Goal: Task Accomplishment & Management: Use online tool/utility

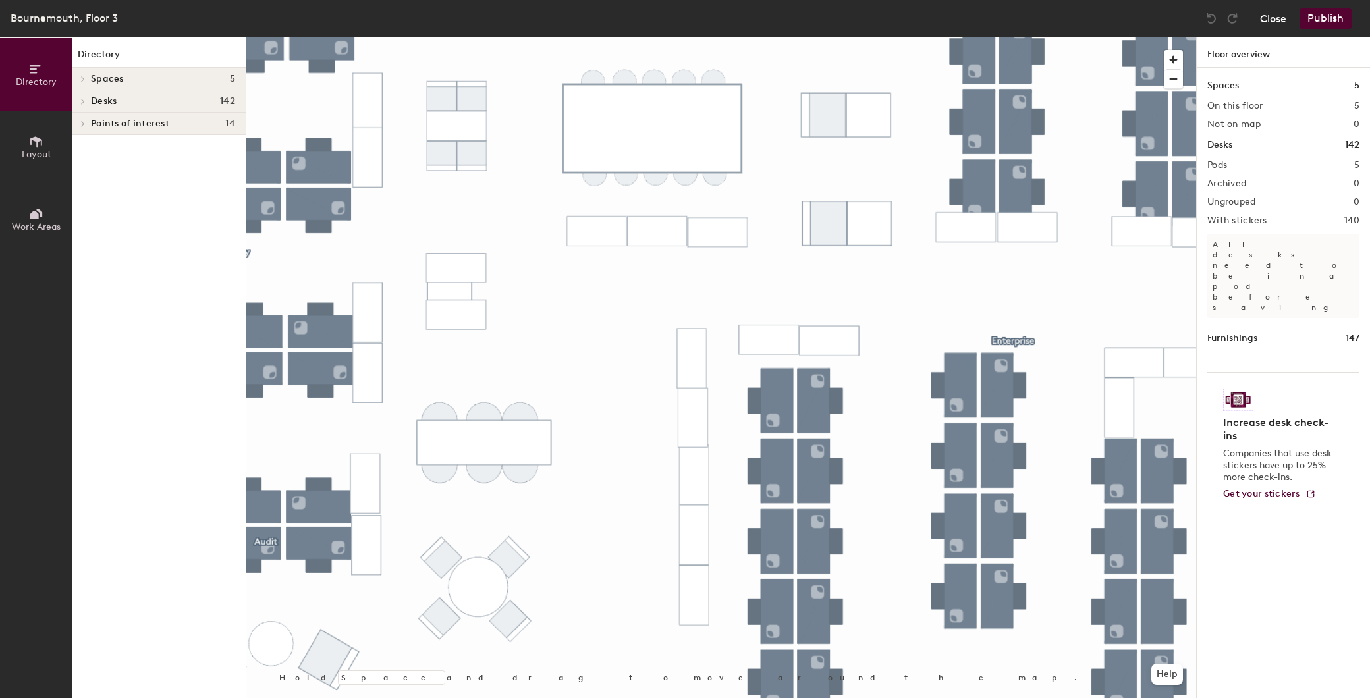
click at [1266, 14] on button "Close" at bounding box center [1273, 18] width 26 height 21
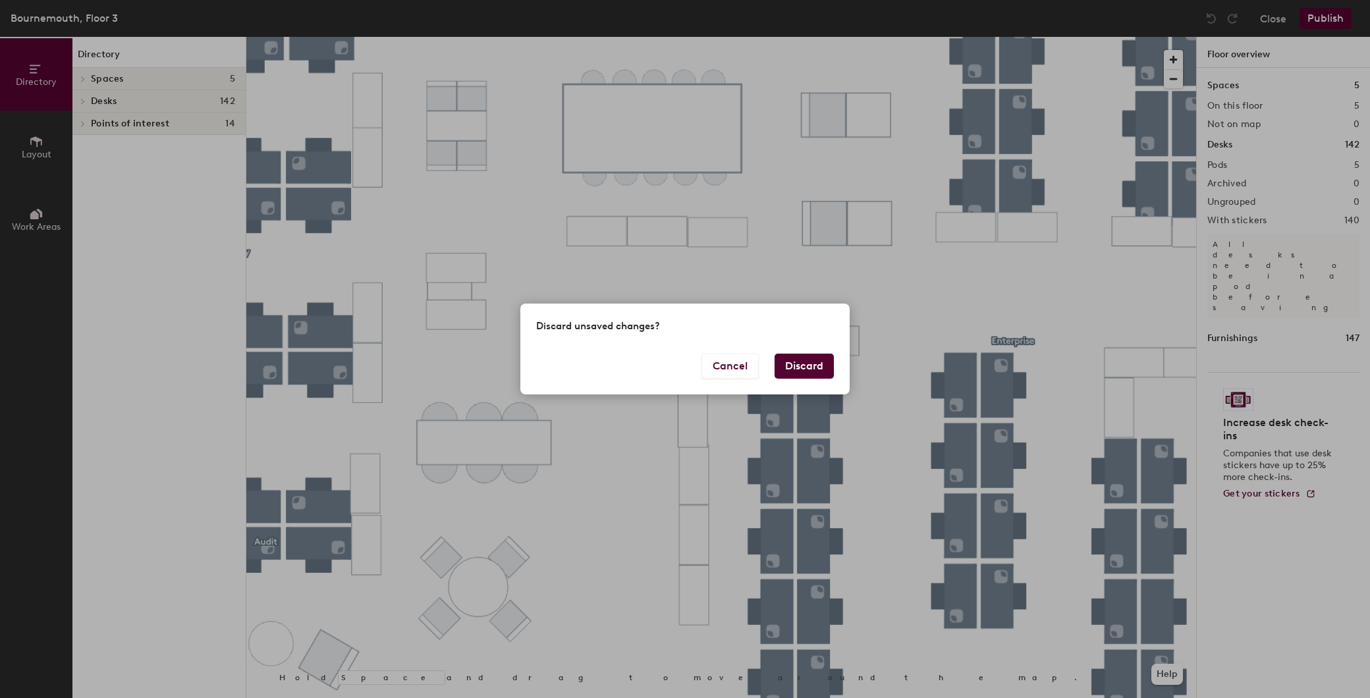
click at [804, 363] on button "Discard" at bounding box center [804, 366] width 59 height 25
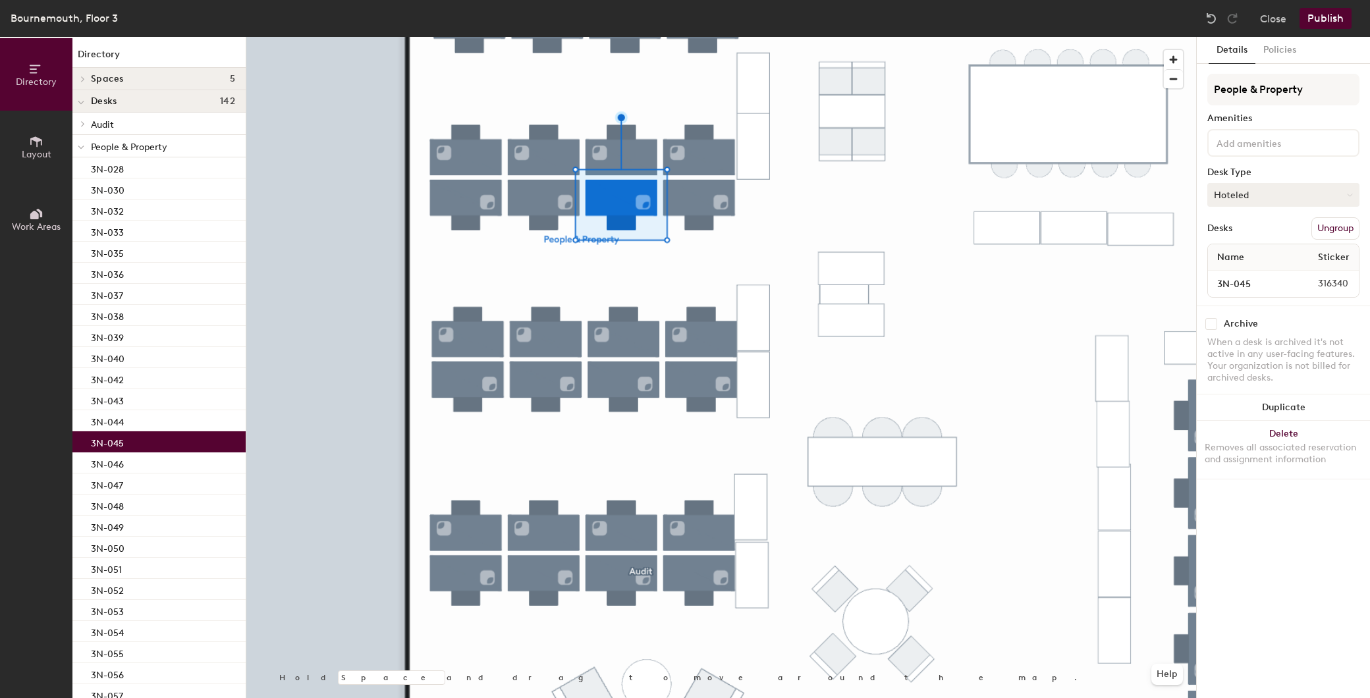
click at [1332, 191] on button "Hoteled" at bounding box center [1283, 195] width 152 height 24
click at [1272, 21] on button "Close" at bounding box center [1273, 18] width 26 height 21
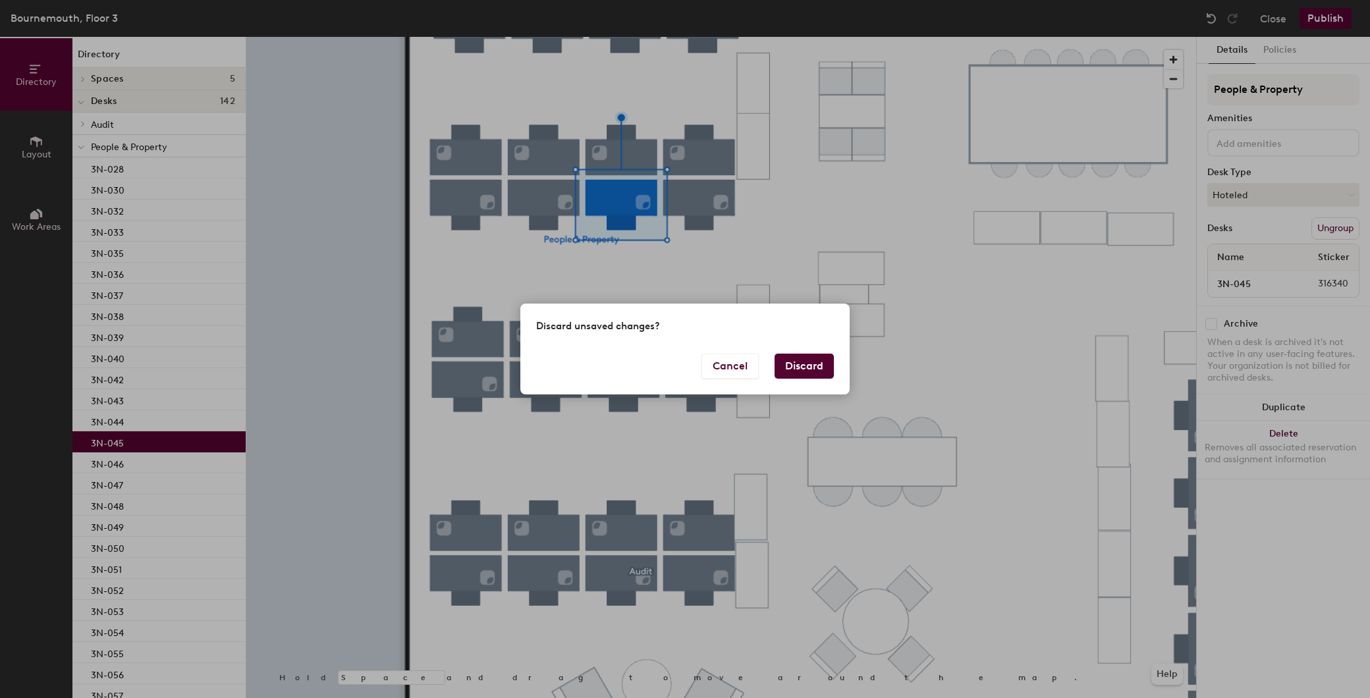
click at [792, 360] on button "Discard" at bounding box center [804, 366] width 59 height 25
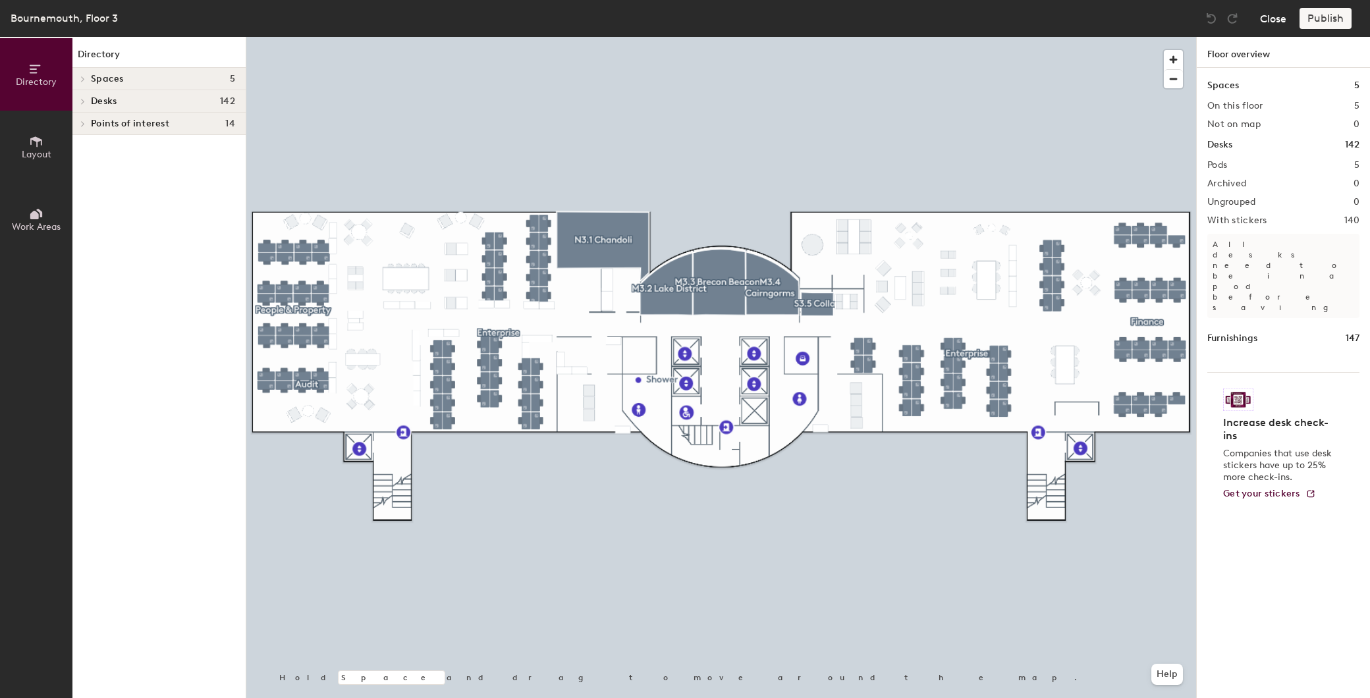
click at [1274, 18] on button "Close" at bounding box center [1273, 18] width 26 height 21
